Goal: Task Accomplishment & Management: Complete application form

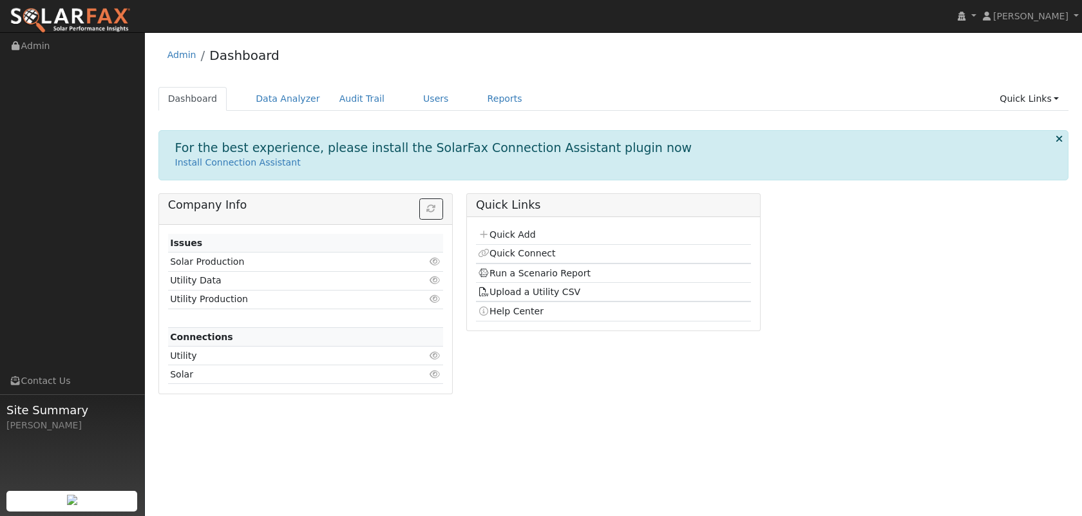
click at [508, 240] on td "Quick Add" at bounding box center [613, 235] width 275 height 19
click at [510, 238] on link "Quick Add" at bounding box center [506, 234] width 57 height 10
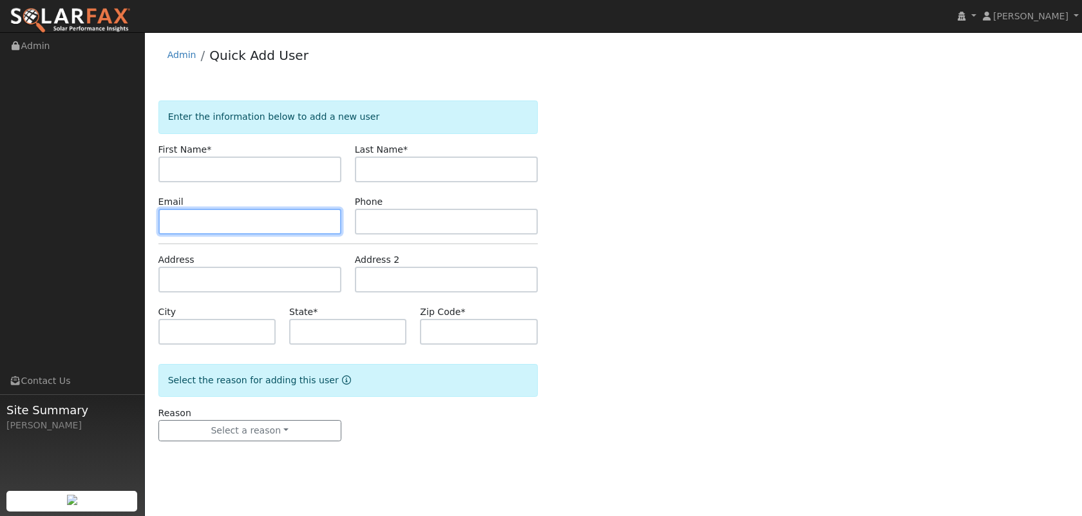
click at [324, 220] on input "text" at bounding box center [249, 222] width 183 height 26
paste input "[EMAIL_ADDRESS][DOMAIN_NAME]"
type input "[EMAIL_ADDRESS][DOMAIN_NAME]"
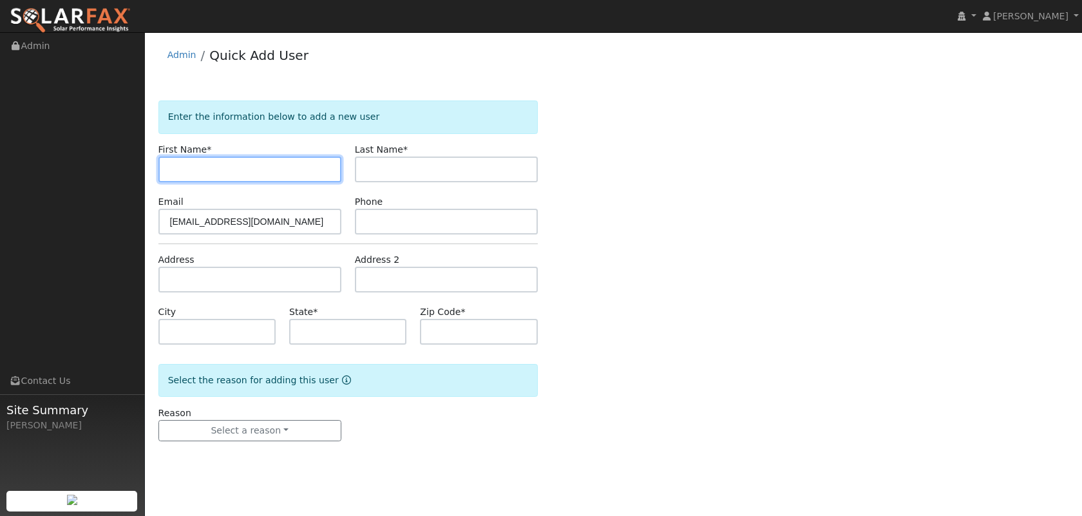
click at [317, 175] on input "text" at bounding box center [249, 169] width 183 height 26
paste input "[PERSON_NAME]"
drag, startPoint x: 259, startPoint y: 171, endPoint x: 192, endPoint y: 173, distance: 67.0
click at [191, 173] on input "[PERSON_NAME]" at bounding box center [249, 169] width 183 height 26
type input "Abba"
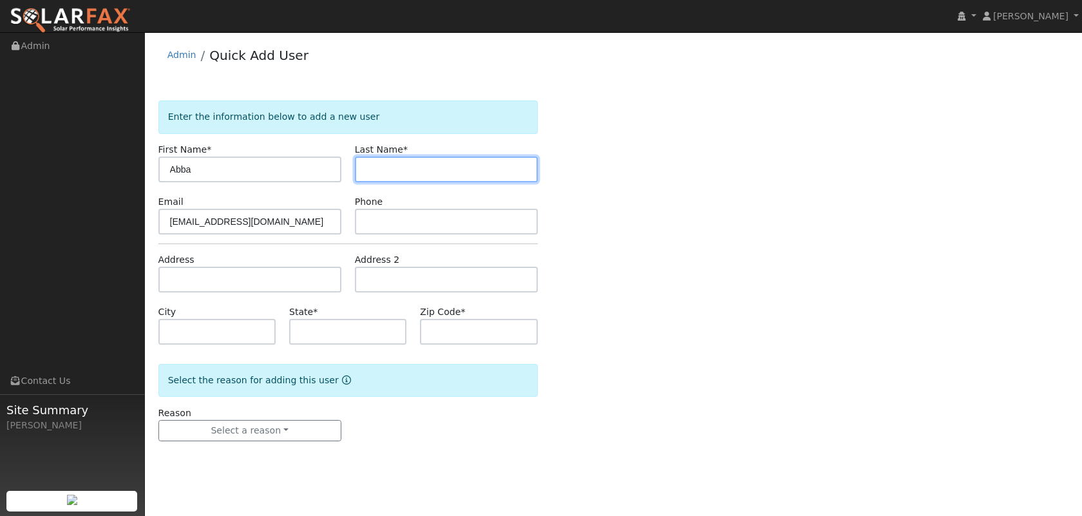
click at [383, 169] on input "text" at bounding box center [446, 169] width 183 height 26
paste input "Kader"
type input "Kader"
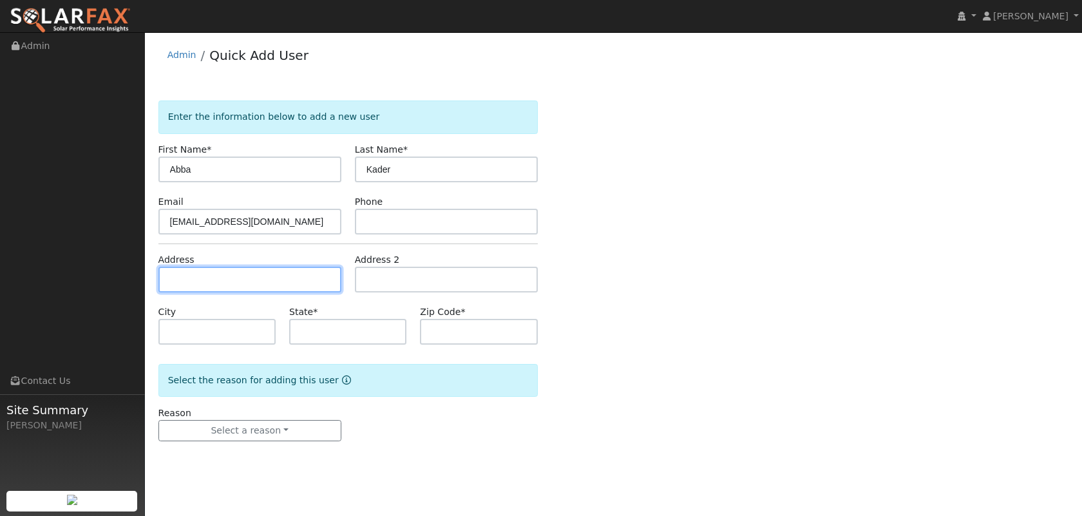
click at [258, 282] on input "text" at bounding box center [249, 280] width 183 height 26
paste input "28582 Murrelet Dr"
type input "[STREET_ADDRESS]"
type input "Laguna Niguel"
type input "CA"
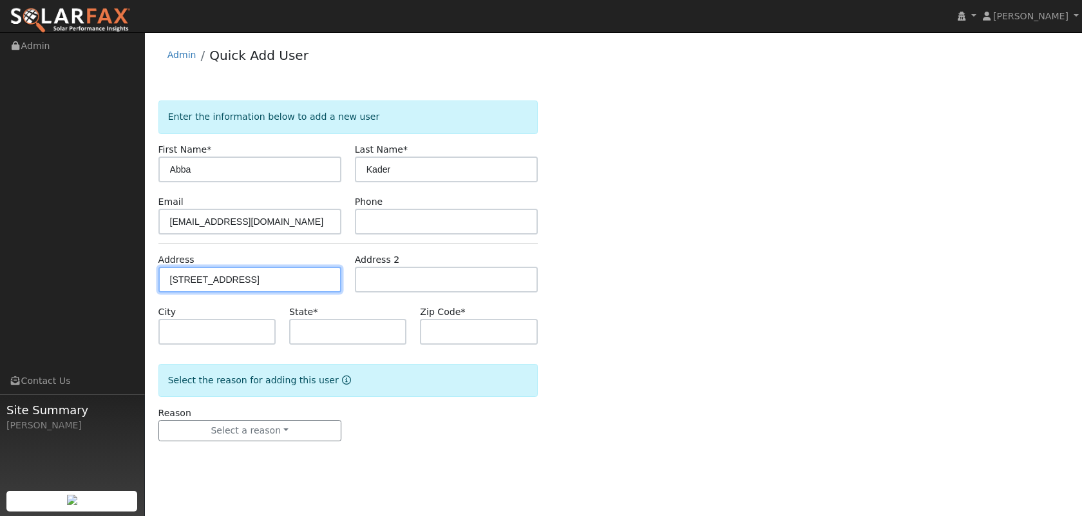
type input "92677"
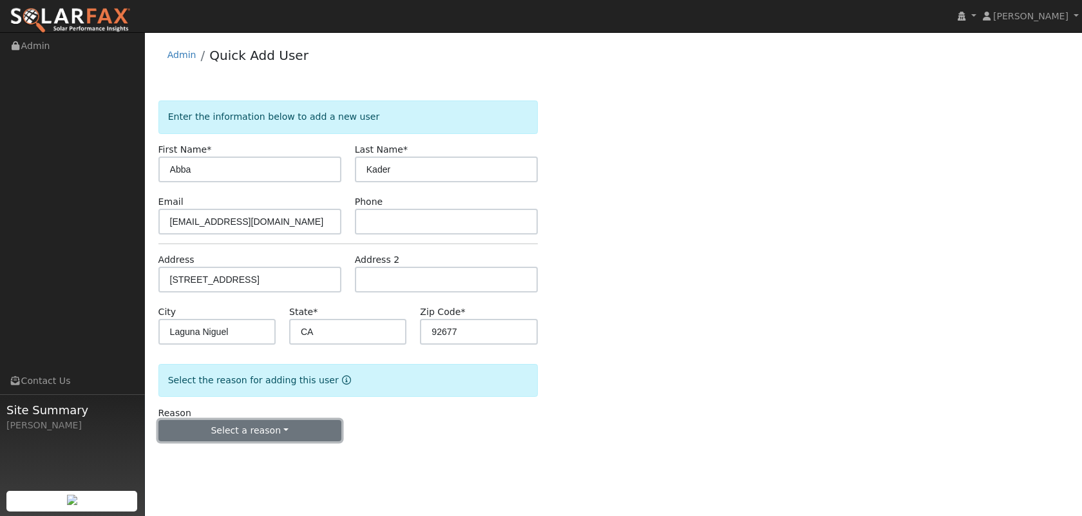
click at [279, 428] on button "Select a reason" at bounding box center [249, 431] width 183 height 22
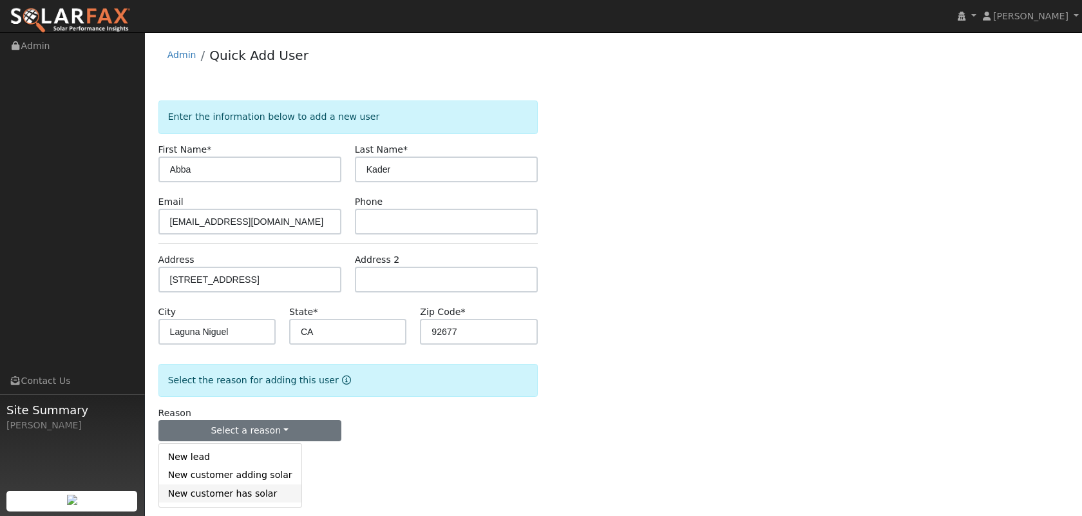
click at [243, 486] on link "New customer has solar" at bounding box center [230, 493] width 142 height 18
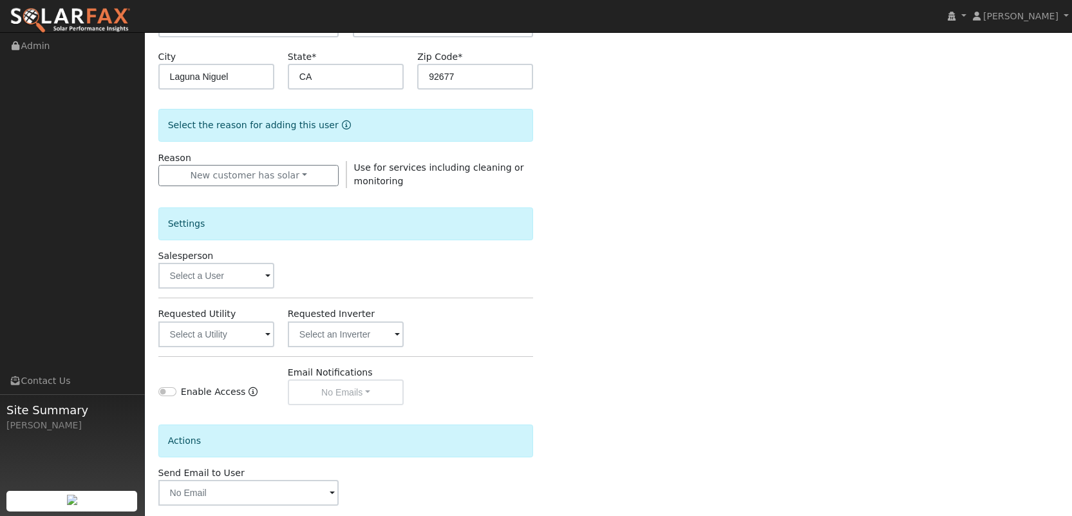
scroll to position [266, 0]
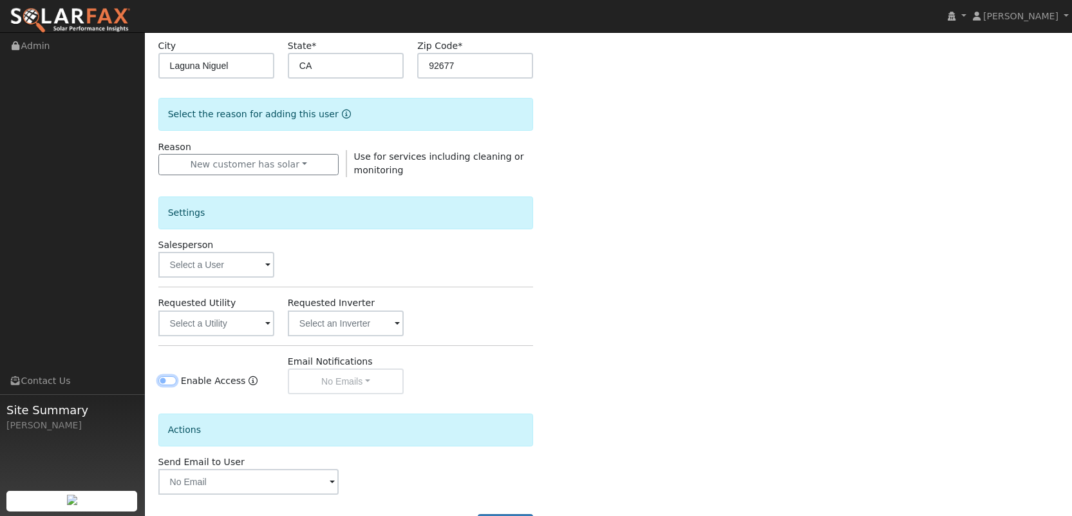
click at [171, 380] on input "Enable Access" at bounding box center [167, 380] width 18 height 9
checkbox input "true"
click at [285, 167] on button "New customer has solar" at bounding box center [248, 165] width 181 height 22
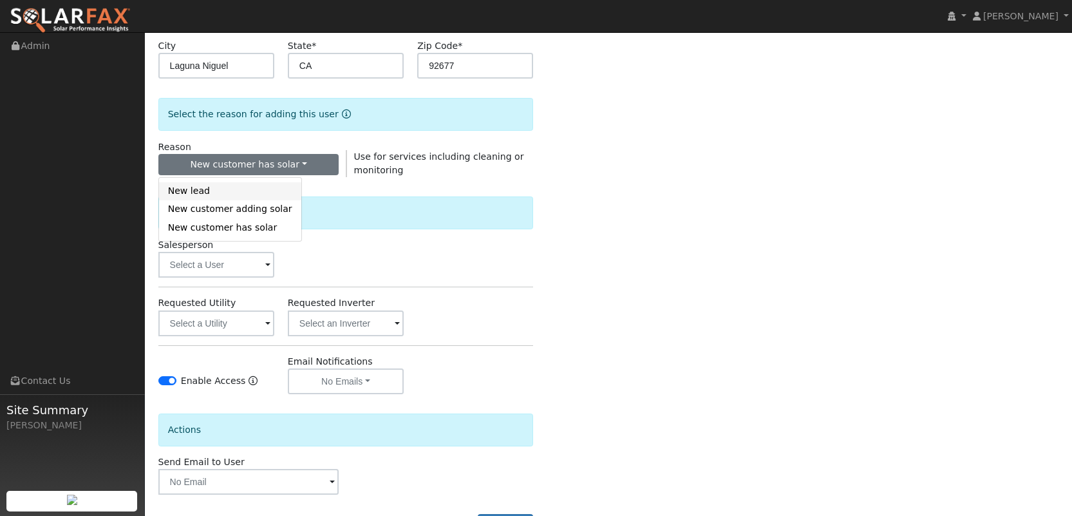
click at [264, 189] on link "New lead" at bounding box center [230, 191] width 142 height 18
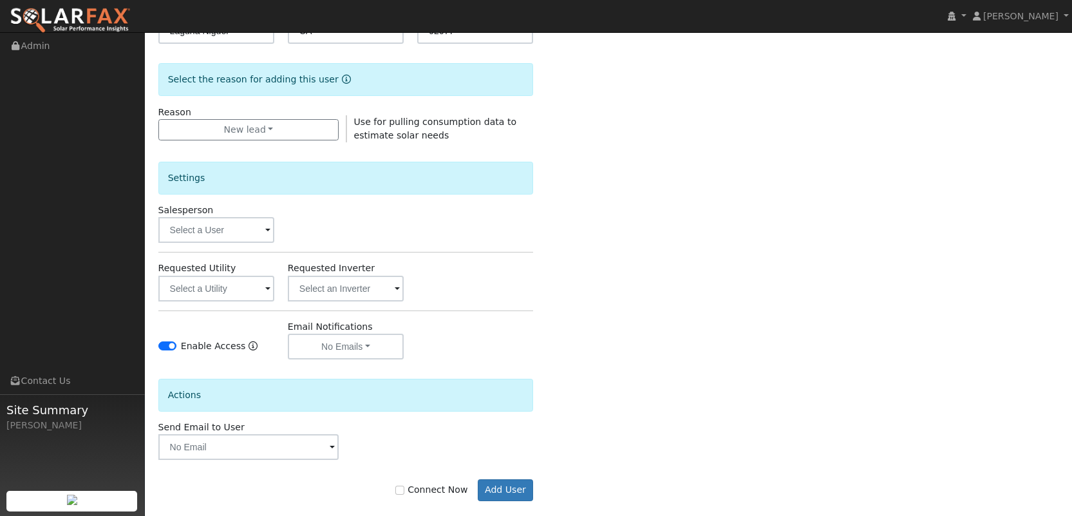
scroll to position [318, 0]
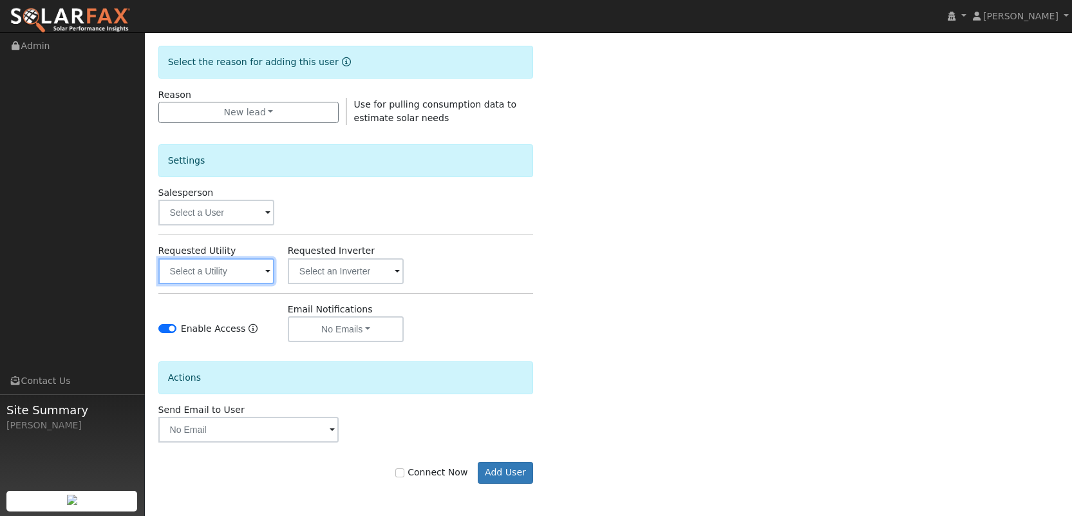
click at [247, 282] on input "text" at bounding box center [216, 271] width 116 height 26
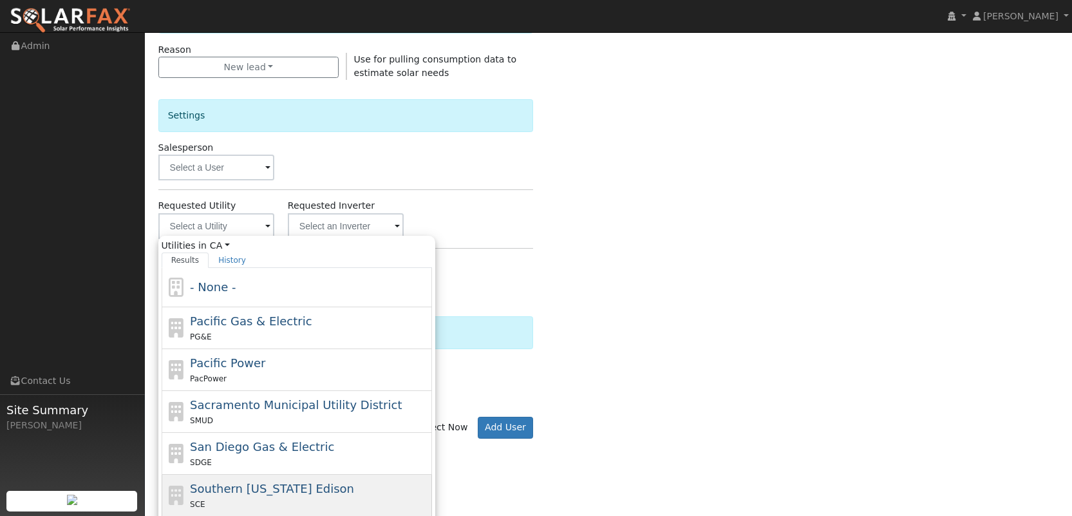
click at [229, 488] on span "Southern [US_STATE] Edison" at bounding box center [272, 489] width 164 height 14
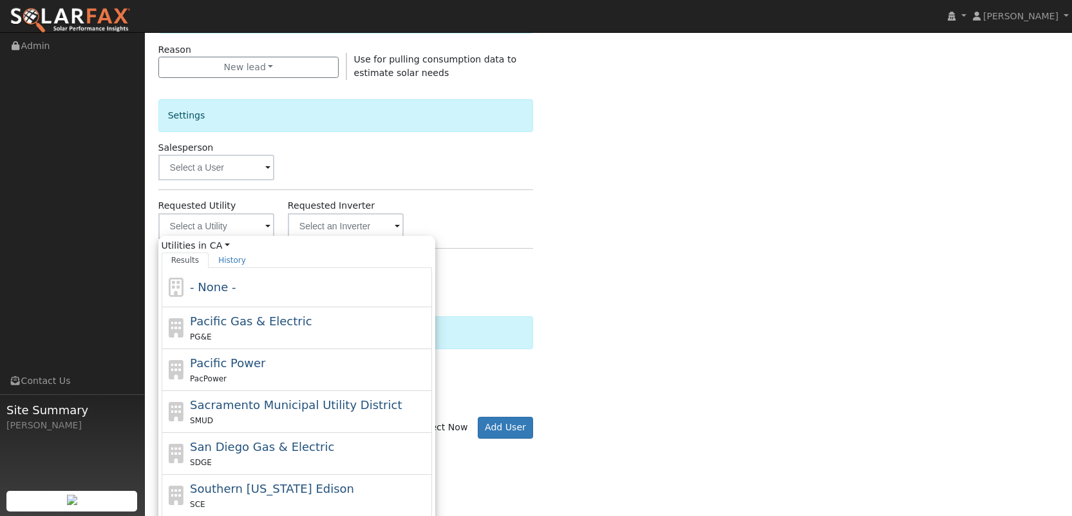
type input "Southern [US_STATE] Edison"
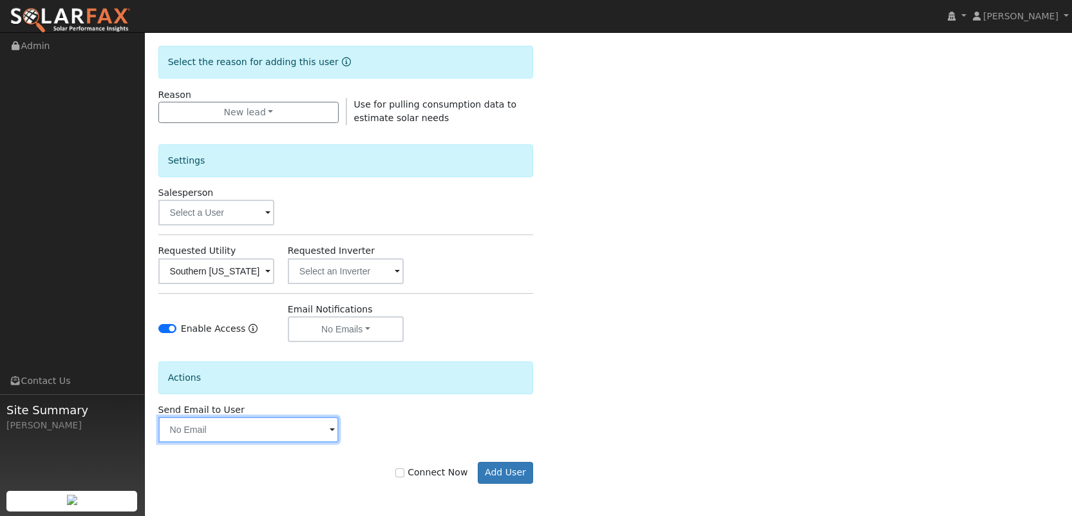
click at [274, 437] on input "text" at bounding box center [248, 430] width 181 height 26
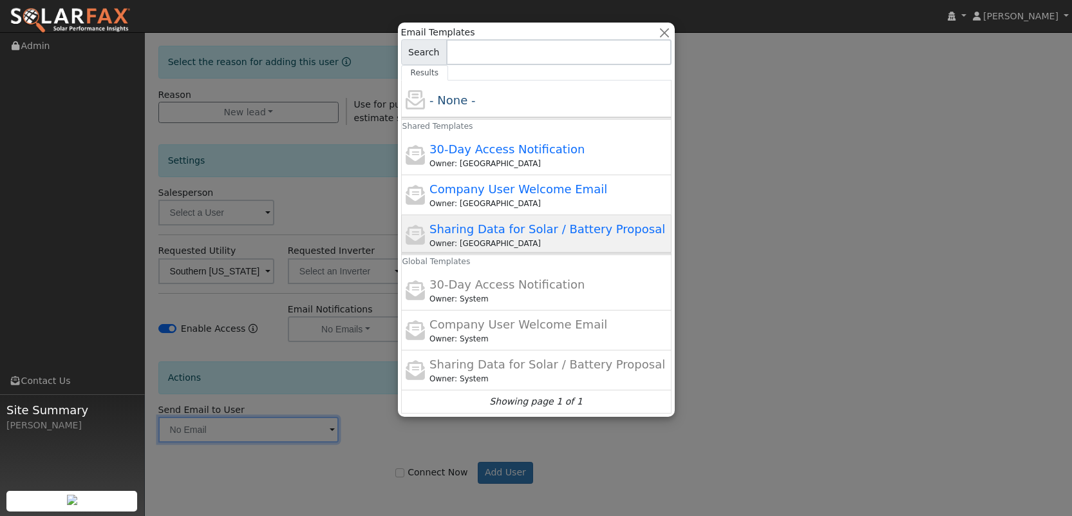
click at [499, 236] on div "Sharing Data for Solar / Battery Proposal Owner: [GEOGRAPHIC_DATA]" at bounding box center [549, 234] width 239 height 29
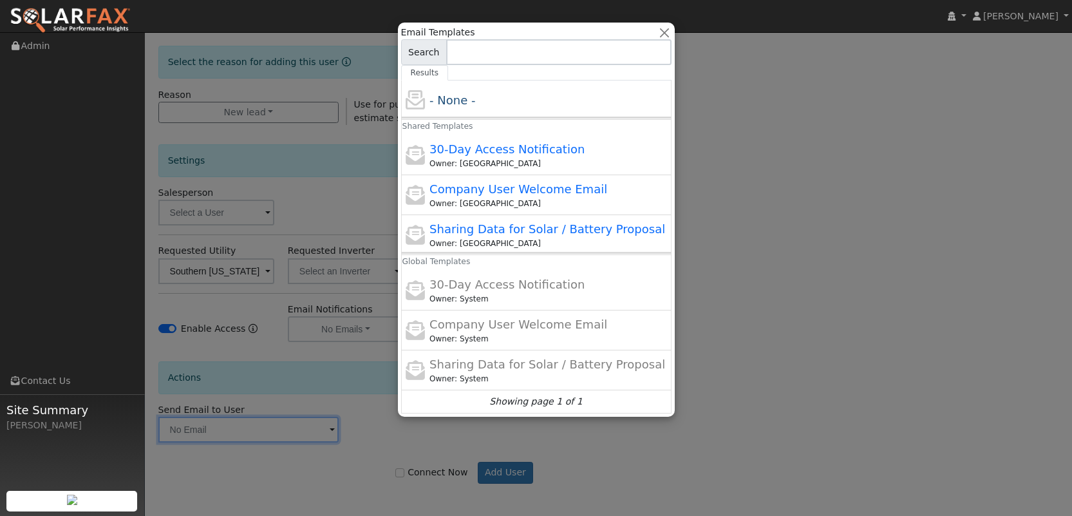
type input "Sharing Data for Solar / Battery Proposal"
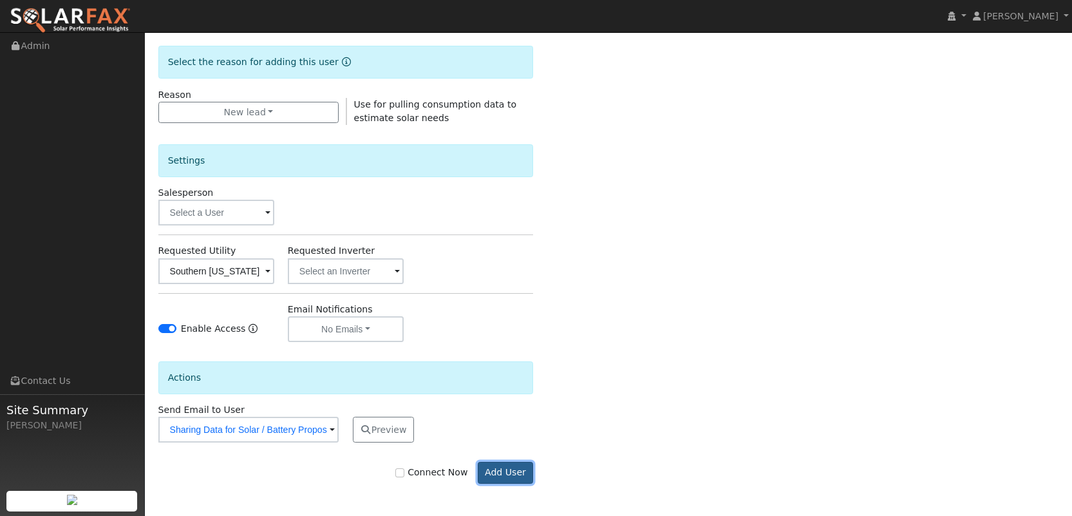
click at [491, 471] on button "Add User" at bounding box center [506, 473] width 56 height 22
